Goal: Task Accomplishment & Management: Manage account settings

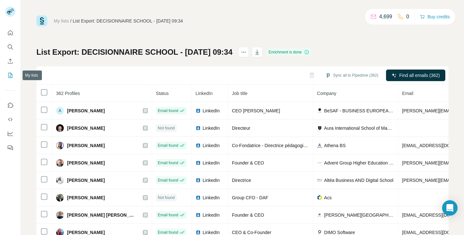
click at [12, 75] on icon "My lists" at bounding box center [10, 75] width 6 height 6
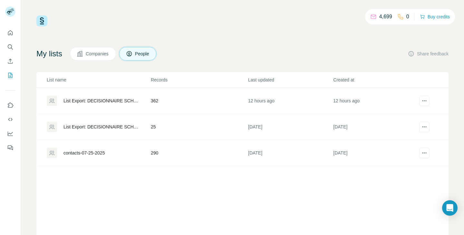
click at [127, 102] on div "List Export: DECISIONNAIRE SCHOOL - [DATE] 09:34" at bounding box center [102, 101] width 76 height 6
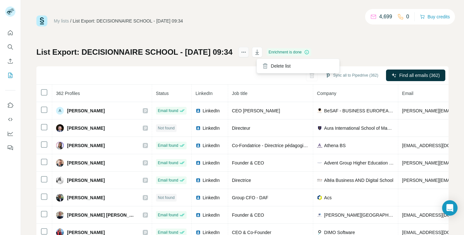
click at [247, 52] on icon "actions" at bounding box center [244, 52] width 6 height 6
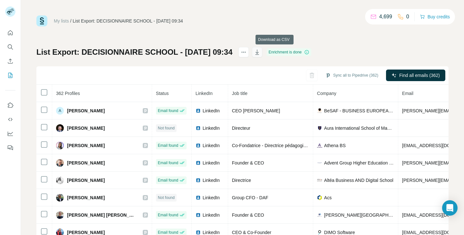
click at [261, 52] on icon "button" at bounding box center [257, 52] width 6 height 6
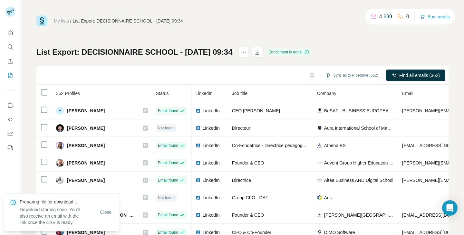
click at [365, 48] on div "List Export: DECISIONNAIRE SCHOOL - [DATE] 09:34 Enrichment is done Sync all to…" at bounding box center [242, 151] width 412 height 208
